Goal: Task Accomplishment & Management: Use online tool/utility

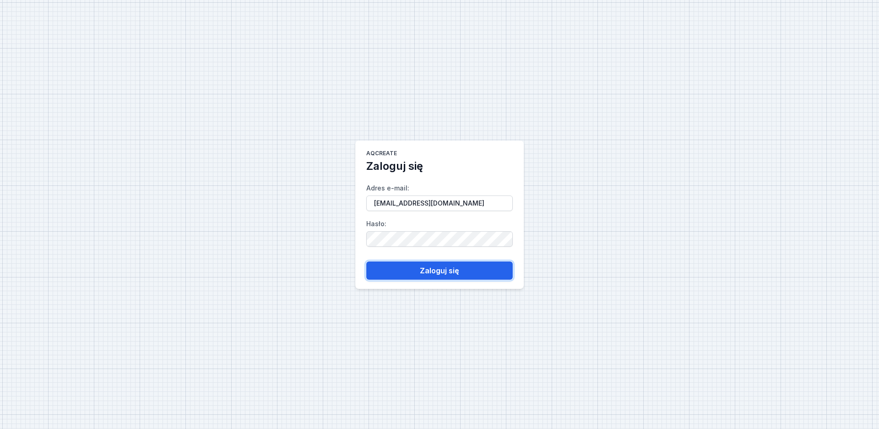
click at [411, 269] on button "Zaloguj się" at bounding box center [439, 270] width 147 height 18
select select "true"
select select "2"
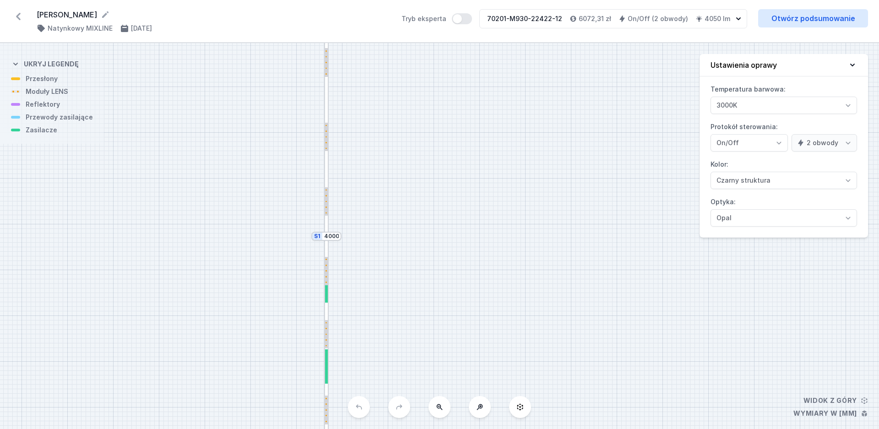
click at [14, 16] on icon at bounding box center [18, 16] width 15 height 15
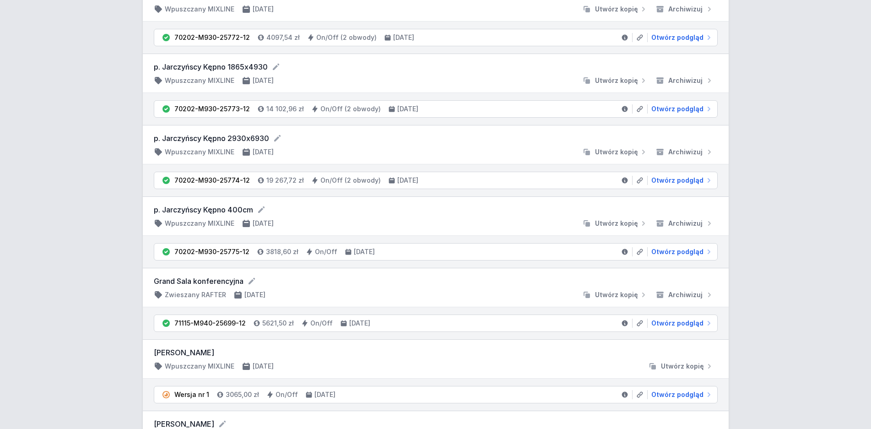
scroll to position [233, 0]
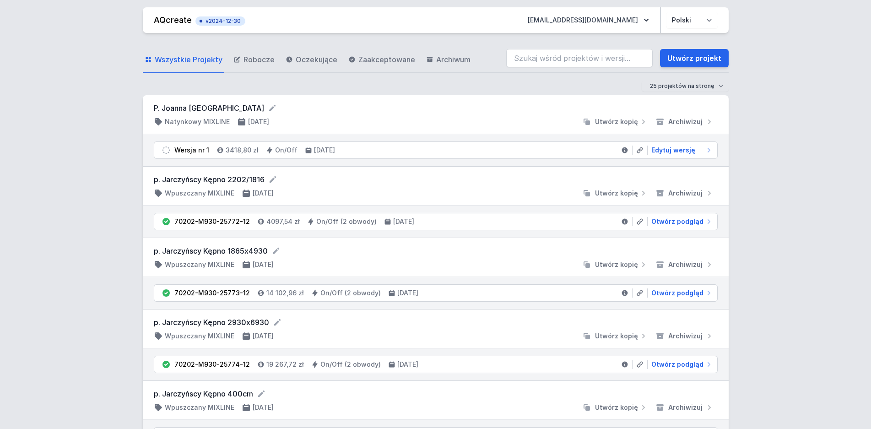
scroll to position [233, 0]
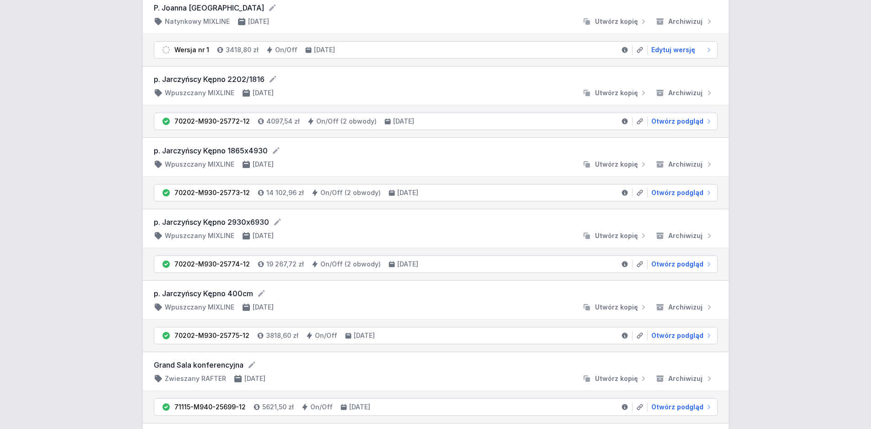
scroll to position [280, 0]
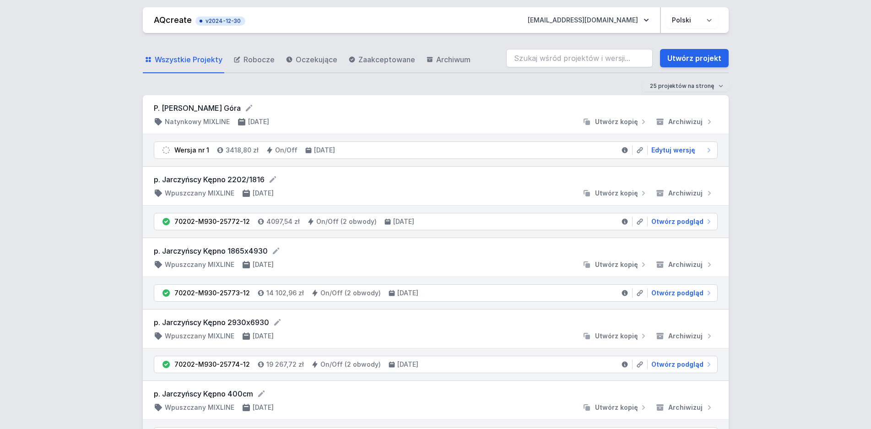
scroll to position [280, 0]
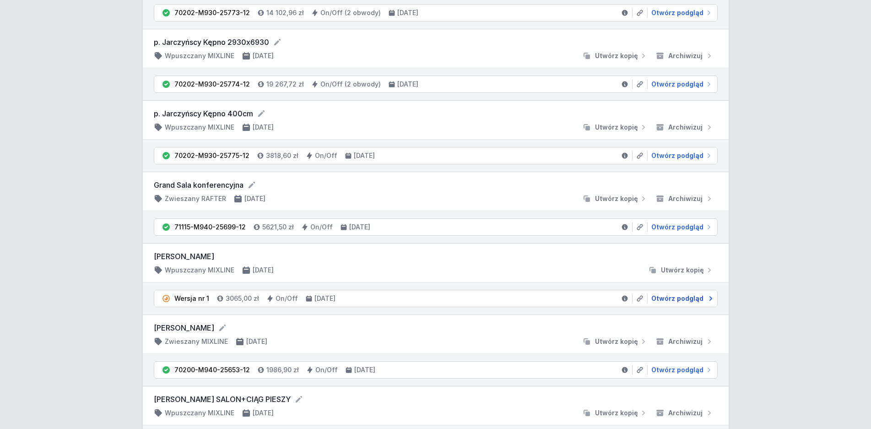
click at [673, 300] on span "Otwórz podgląd" at bounding box center [678, 298] width 52 height 9
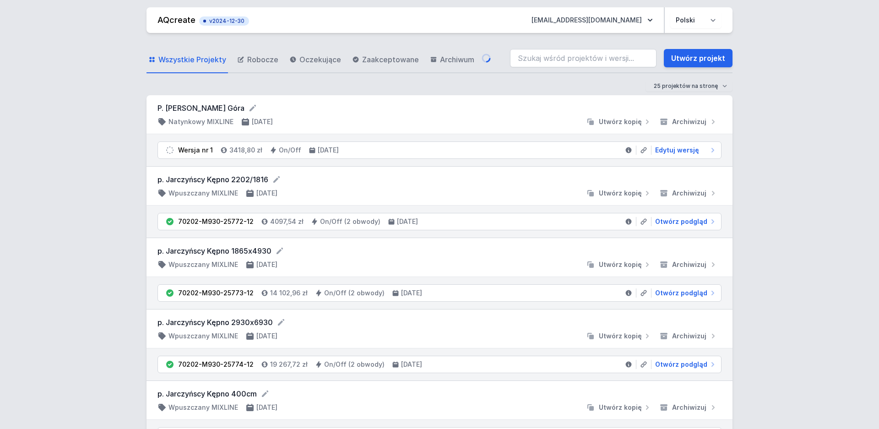
select select "3000"
select select "2"
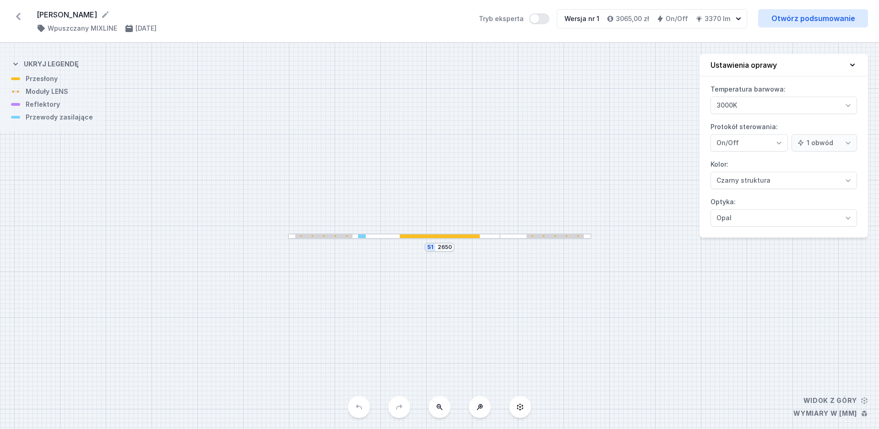
click at [373, 237] on div at bounding box center [394, 236] width 212 height 6
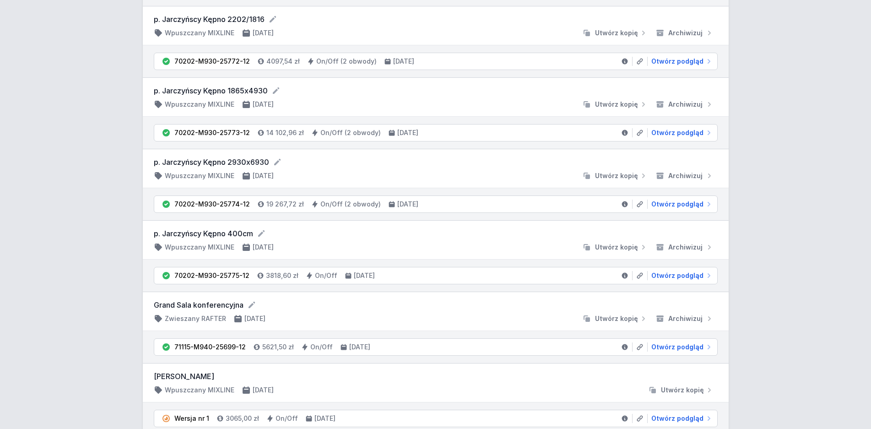
scroll to position [187, 0]
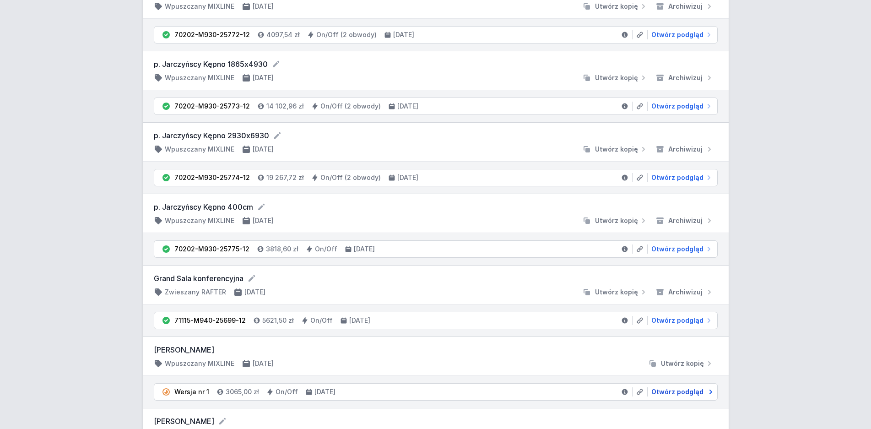
click at [684, 391] on span "Otwórz podgląd" at bounding box center [678, 391] width 52 height 9
select select "3000"
select select "2"
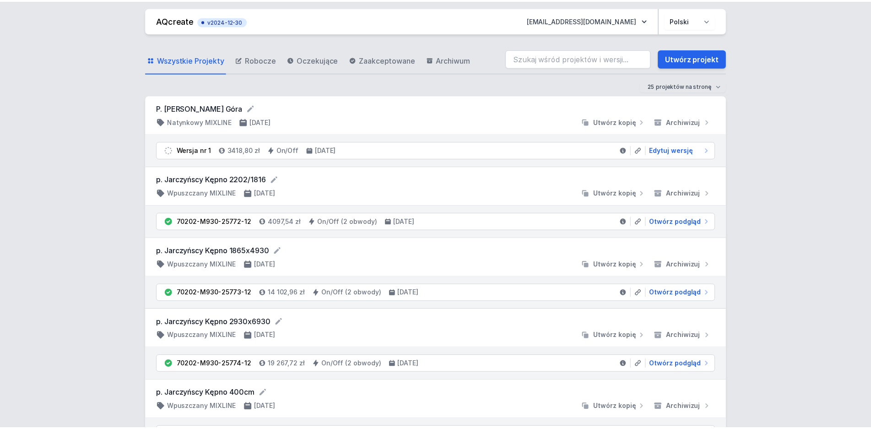
scroll to position [187, 0]
